Goal: Check status: Check status

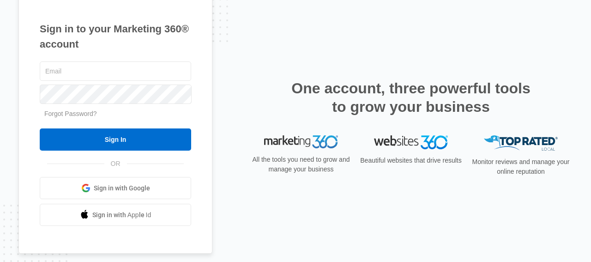
type input "[PERSON_NAME][EMAIL_ADDRESS][DOMAIN_NAME]"
click at [131, 139] on input "Sign In" at bounding box center [116, 139] width 152 height 22
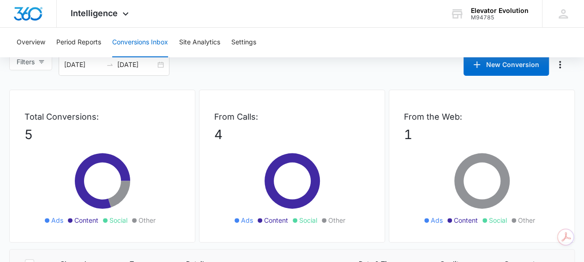
scroll to position [139, 0]
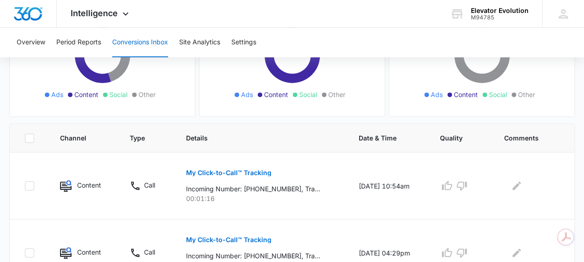
click at [247, 170] on p "My Click-to-Call™ Tracking" at bounding box center [228, 173] width 85 height 6
